Goal: Transaction & Acquisition: Download file/media

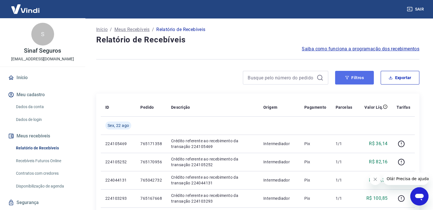
click at [356, 79] on button "Filtros" at bounding box center [354, 78] width 39 height 14
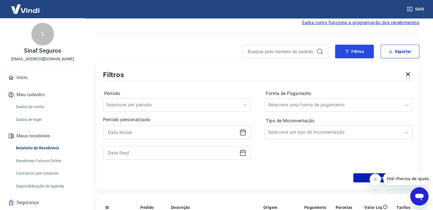
scroll to position [57, 0]
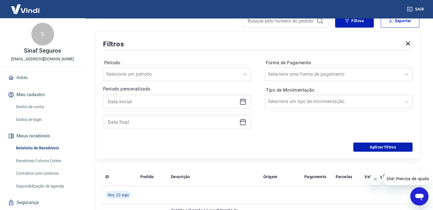
click at [240, 101] on icon at bounding box center [243, 101] width 7 height 7
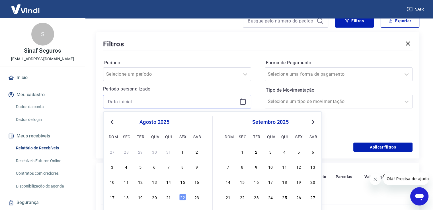
scroll to position [142, 0]
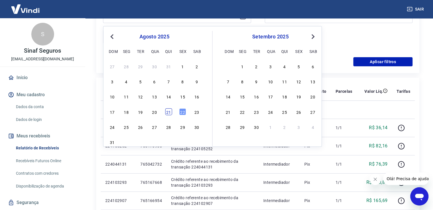
click at [169, 111] on div "21" at bounding box center [168, 111] width 7 height 7
type input "[DATE]"
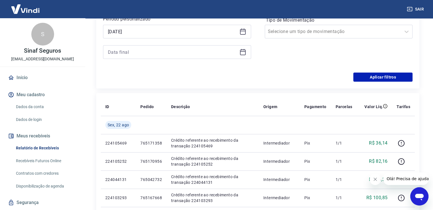
scroll to position [114, 0]
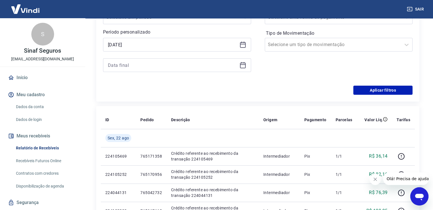
click at [243, 67] on icon at bounding box center [243, 65] width 7 height 7
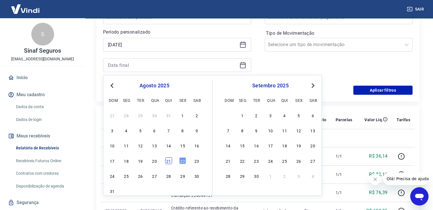
click at [171, 162] on div "21" at bounding box center [168, 160] width 7 height 7
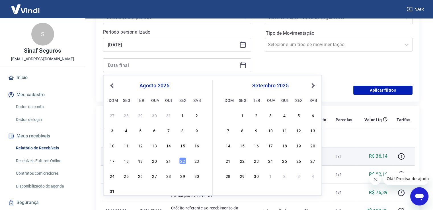
type input "21/08/2025"
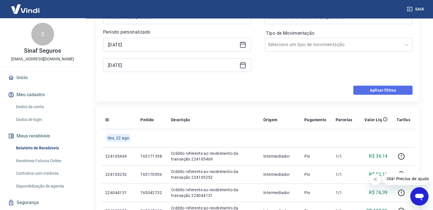
click at [380, 89] on button "Aplicar filtros" at bounding box center [383, 90] width 59 height 9
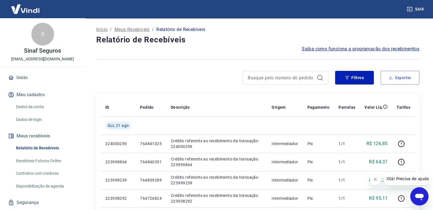
click at [396, 79] on button "Exportar" at bounding box center [400, 78] width 39 height 14
type input "21/08/2025"
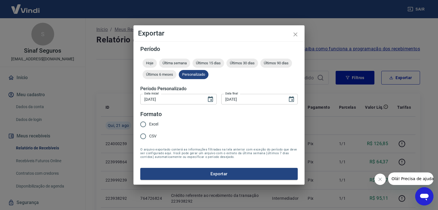
click at [155, 123] on span "Excel" at bounding box center [153, 124] width 9 height 6
click at [149, 123] on input "Excel" at bounding box center [143, 125] width 12 height 12
radio input "true"
click at [204, 172] on button "Exportar" at bounding box center [218, 174] width 157 height 12
